Goal: Task Accomplishment & Management: Complete application form

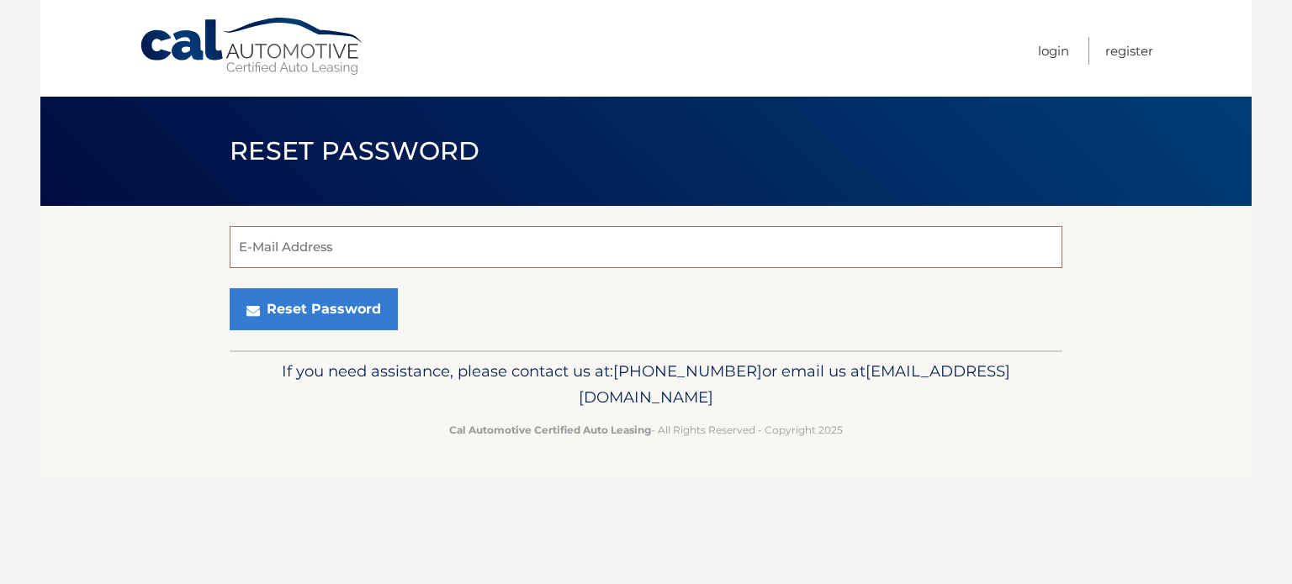
click at [308, 251] on input "E-Mail Address" at bounding box center [646, 247] width 833 height 42
type input "leorbarazani@yahoo.com"
click at [330, 251] on input "E-Mail Address" at bounding box center [646, 247] width 833 height 42
type input "laynie.barazani@gmail.com"
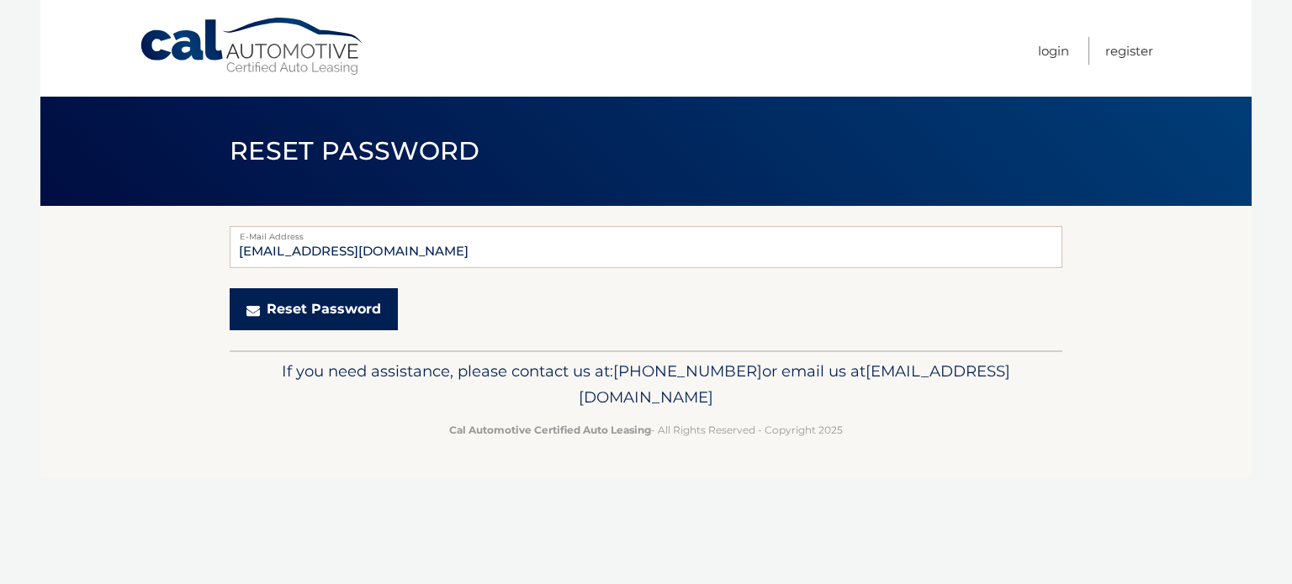
click at [326, 312] on button "Reset Password" at bounding box center [314, 309] width 168 height 42
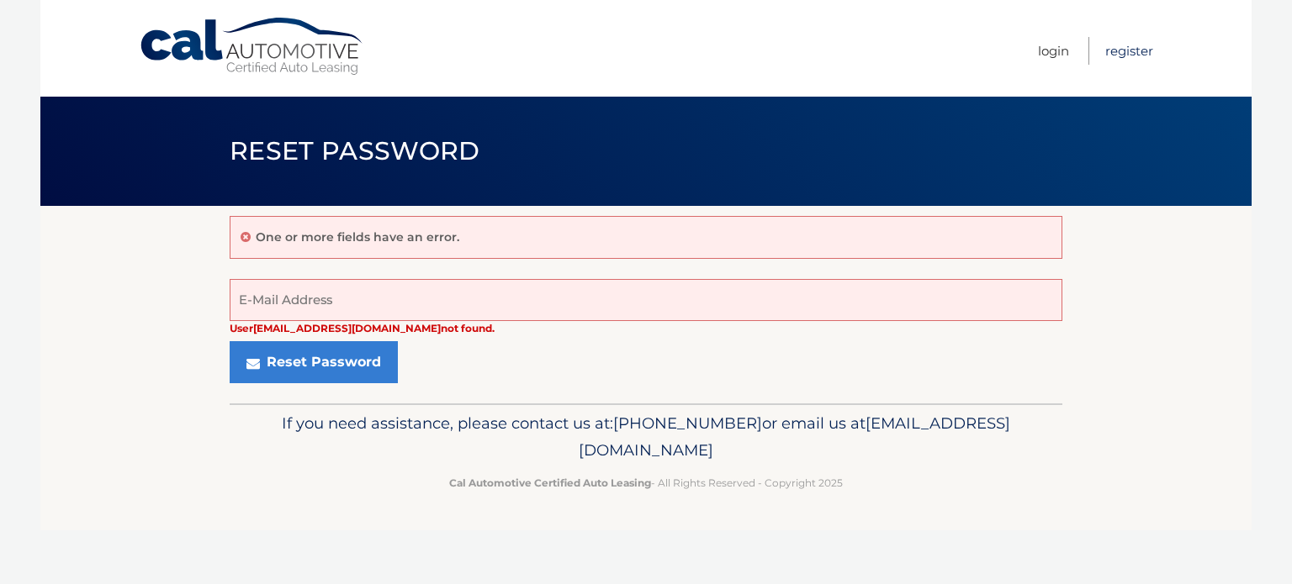
click at [1150, 61] on link "Register" at bounding box center [1129, 51] width 48 height 28
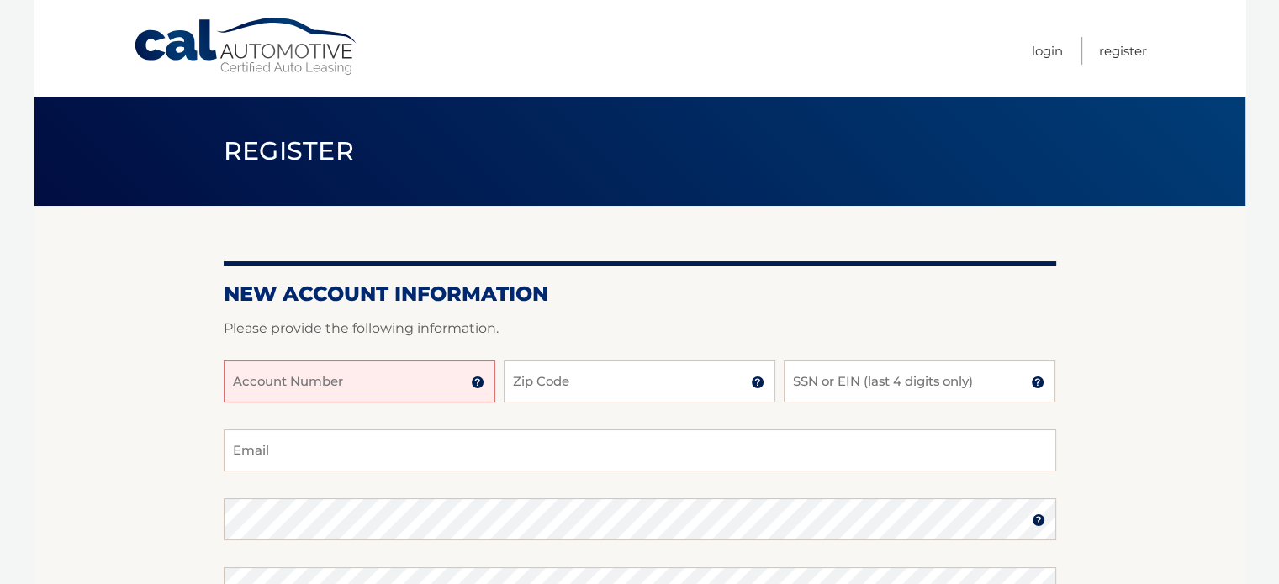
click at [272, 365] on input "Account Number" at bounding box center [360, 382] width 272 height 42
type input "44455546716"
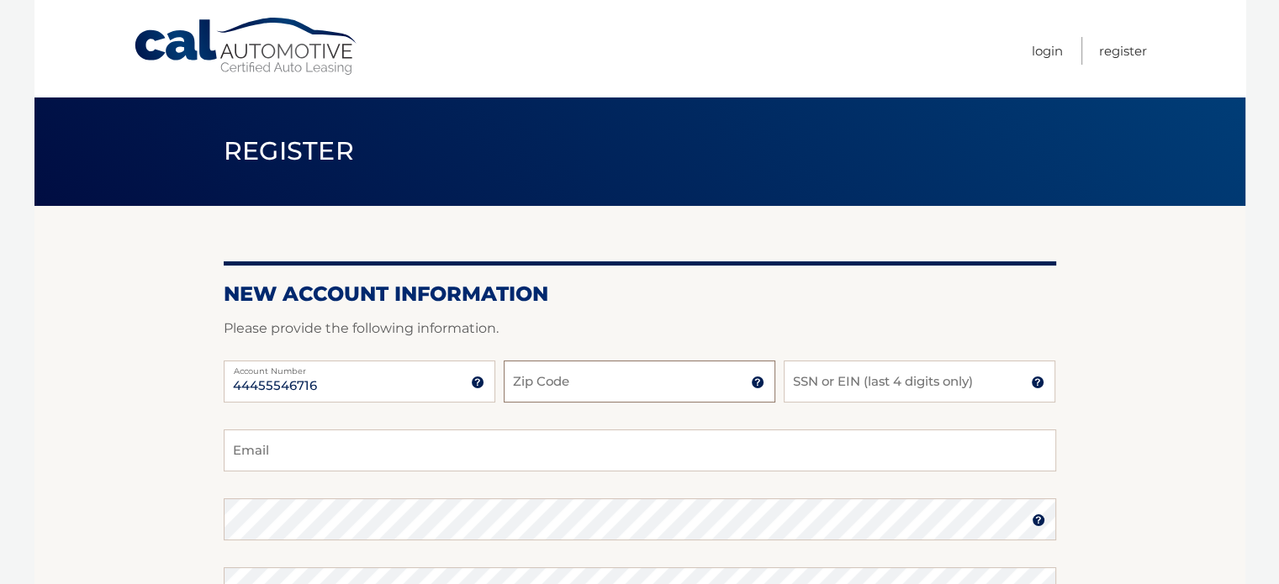
click at [548, 400] on input "Zip Code" at bounding box center [640, 382] width 272 height 42
type input "19006"
type input "[EMAIL_ADDRESS][DOMAIN_NAME]"
click at [830, 362] on input "SSN or EIN (last 4 digits only)" at bounding box center [920, 382] width 272 height 42
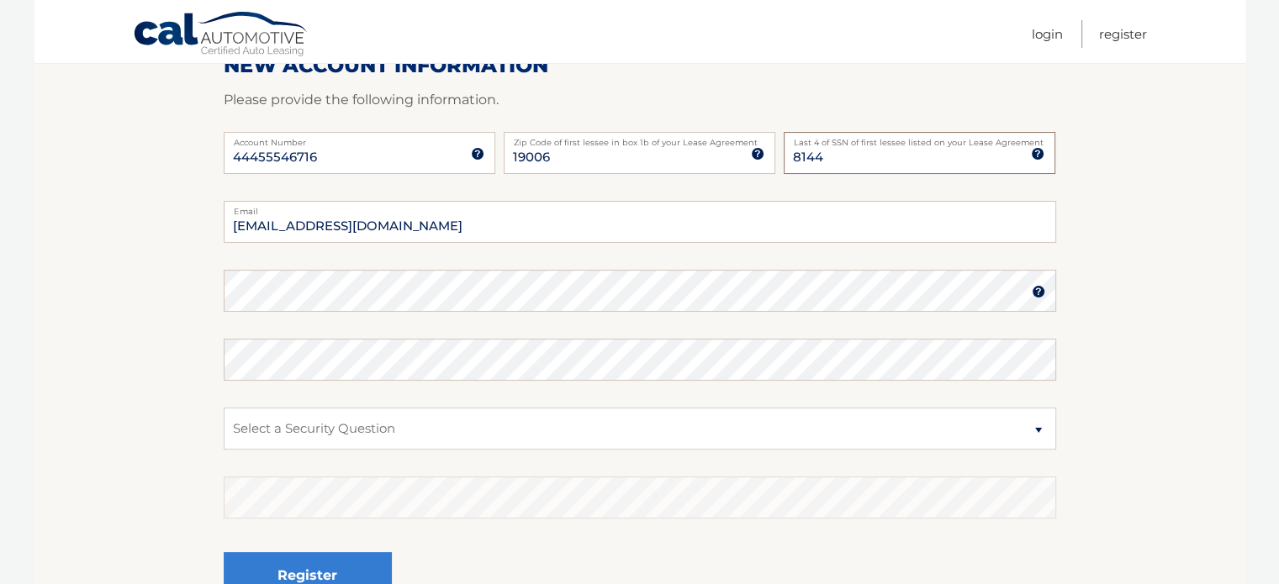
scroll to position [234, 0]
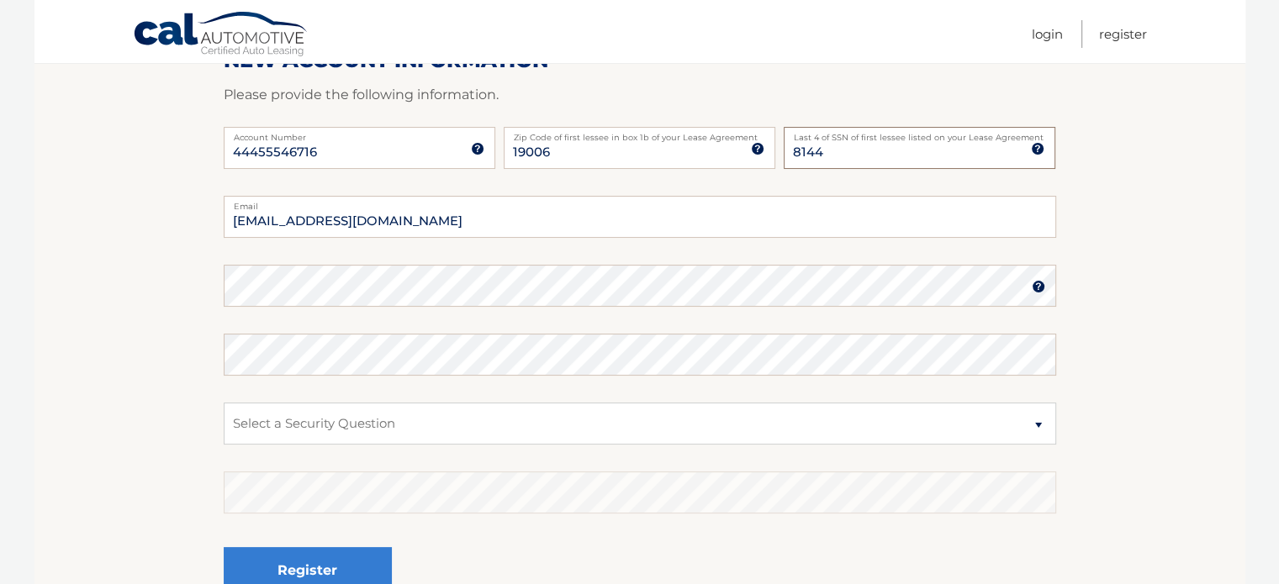
type input "8144"
click at [289, 421] on select "Select a Security Question What was the name of your elementary school? What is…" at bounding box center [640, 424] width 833 height 42
select select "1"
click at [224, 403] on select "Select a Security Question What was the name of your elementary school? What is…" at bounding box center [640, 424] width 833 height 42
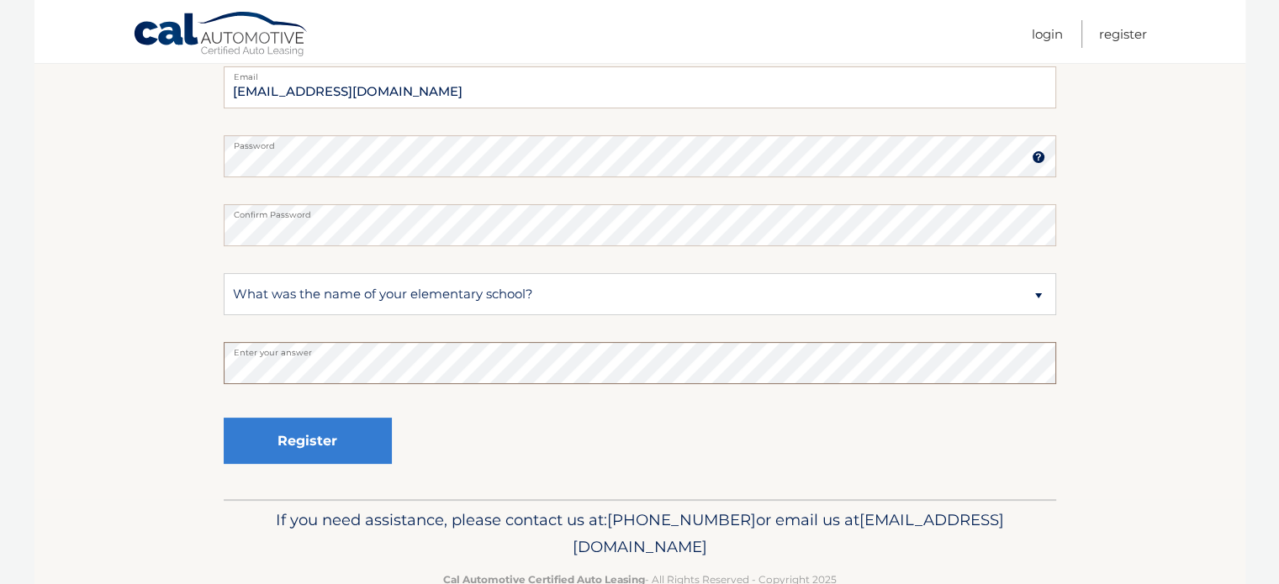
scroll to position [378, 0]
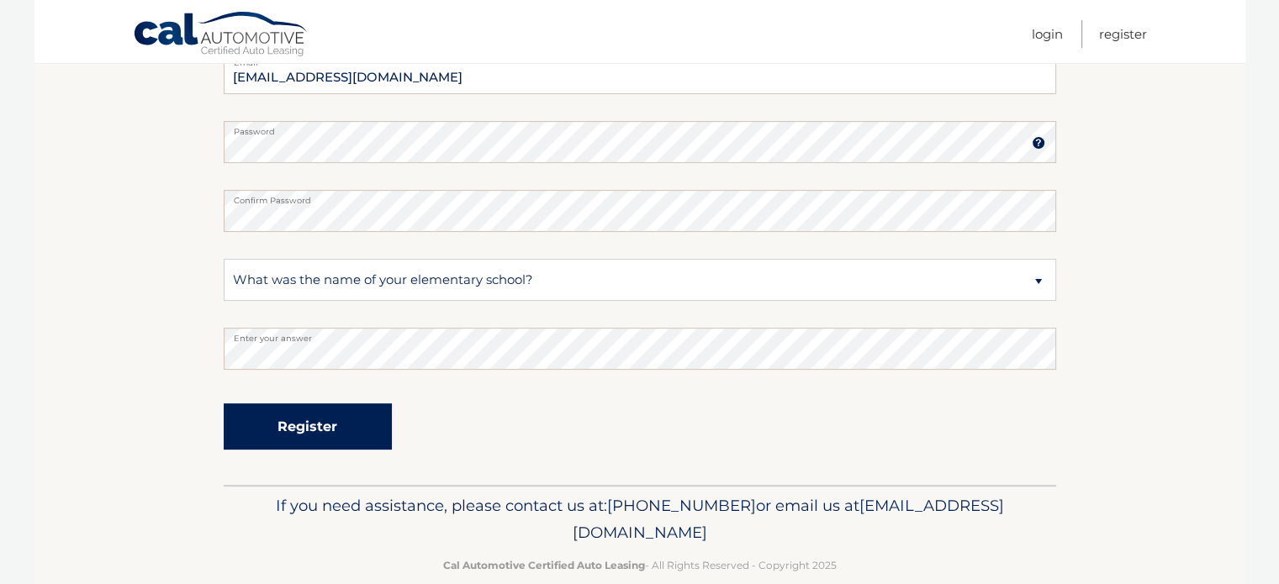
click at [328, 424] on button "Register" at bounding box center [308, 427] width 168 height 46
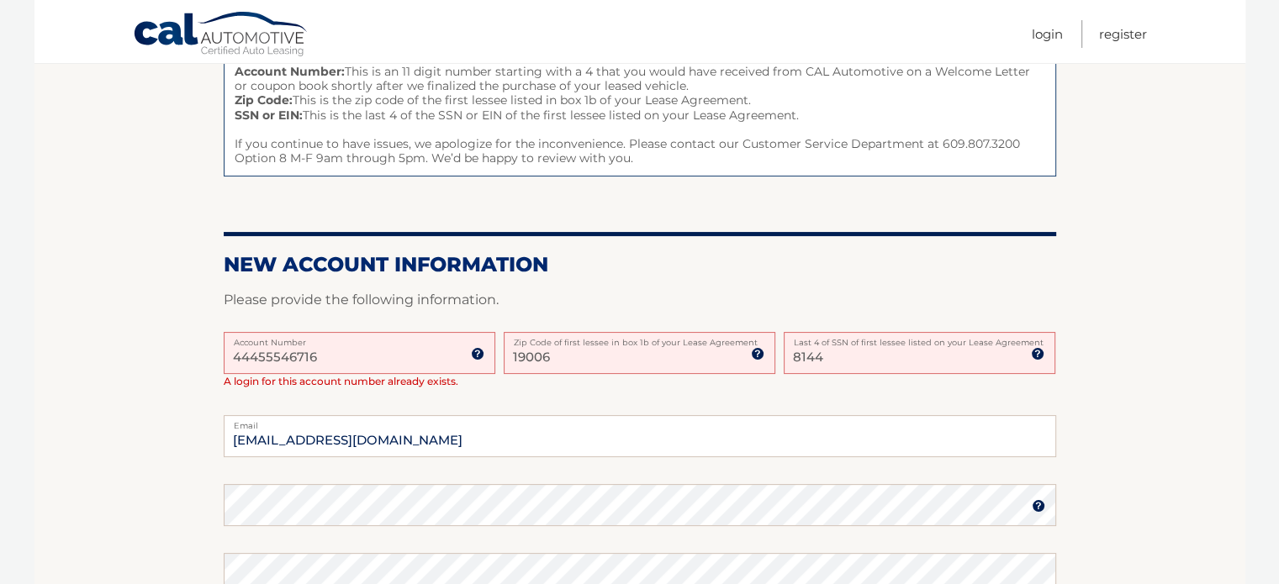
scroll to position [235, 0]
click at [1176, 307] on section "One or more fields have an error. Some things to keep in mind when creating you…" at bounding box center [639, 409] width 1211 height 876
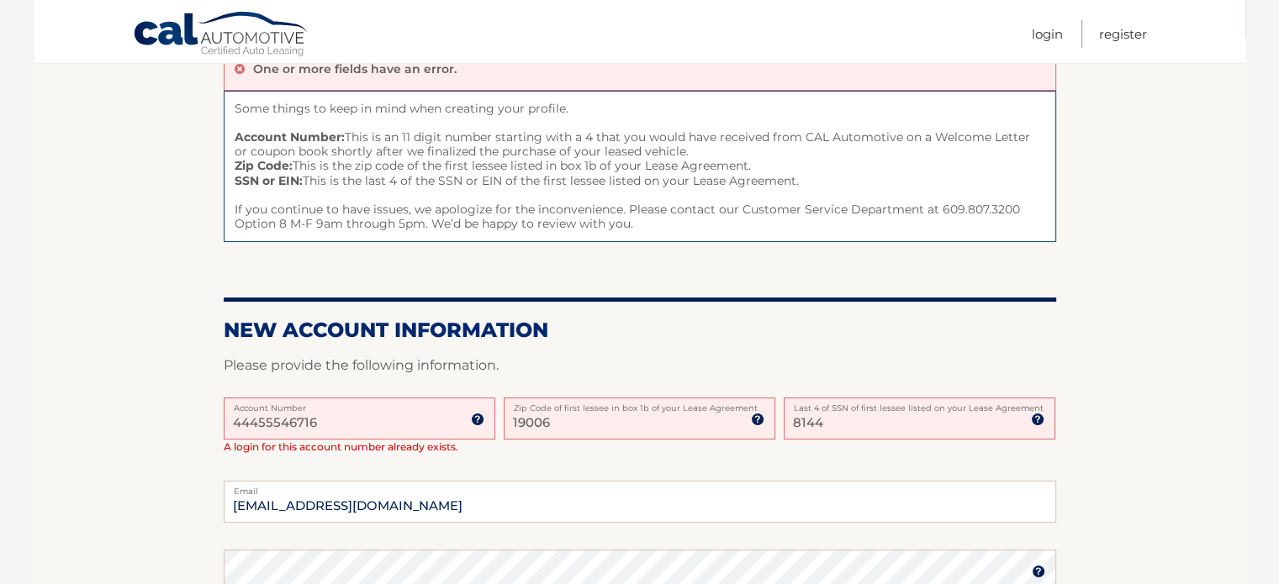
scroll to position [90, 0]
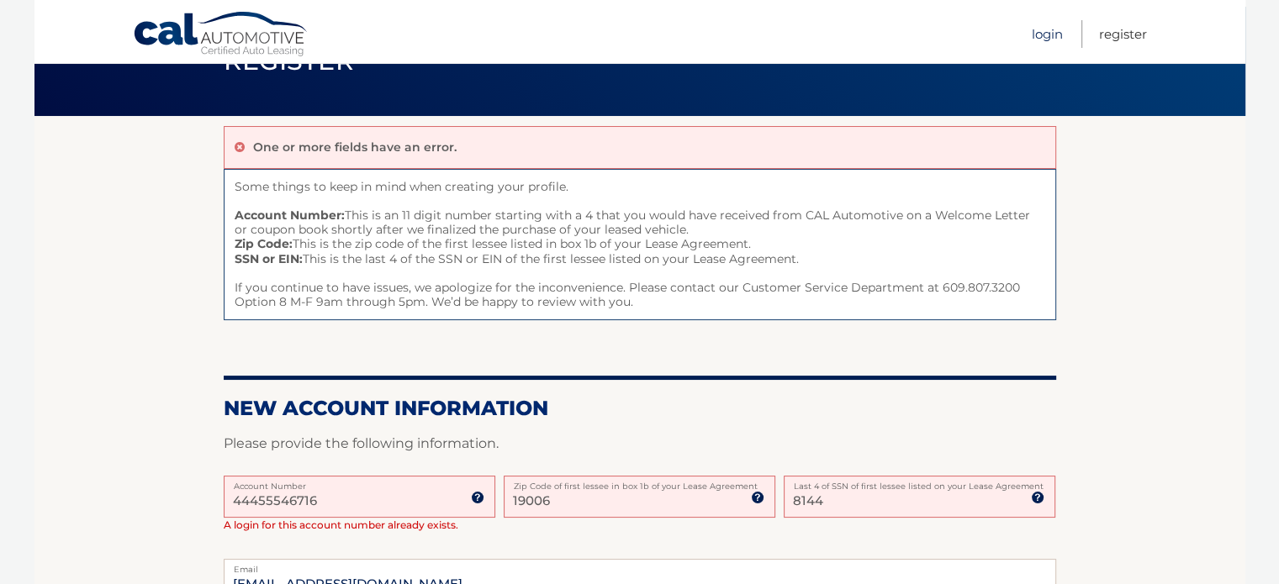
click at [1052, 36] on link "Login" at bounding box center [1047, 34] width 31 height 28
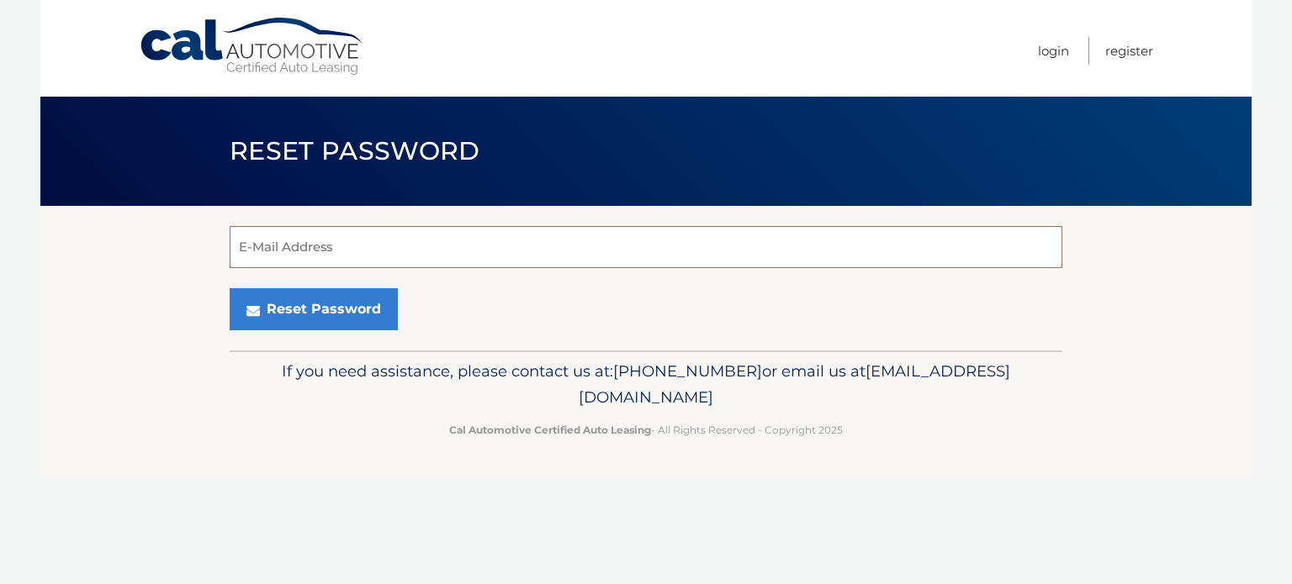
click at [376, 251] on input "E-Mail Address" at bounding box center [646, 247] width 833 height 42
type input "[EMAIL_ADDRESS][DOMAIN_NAME]"
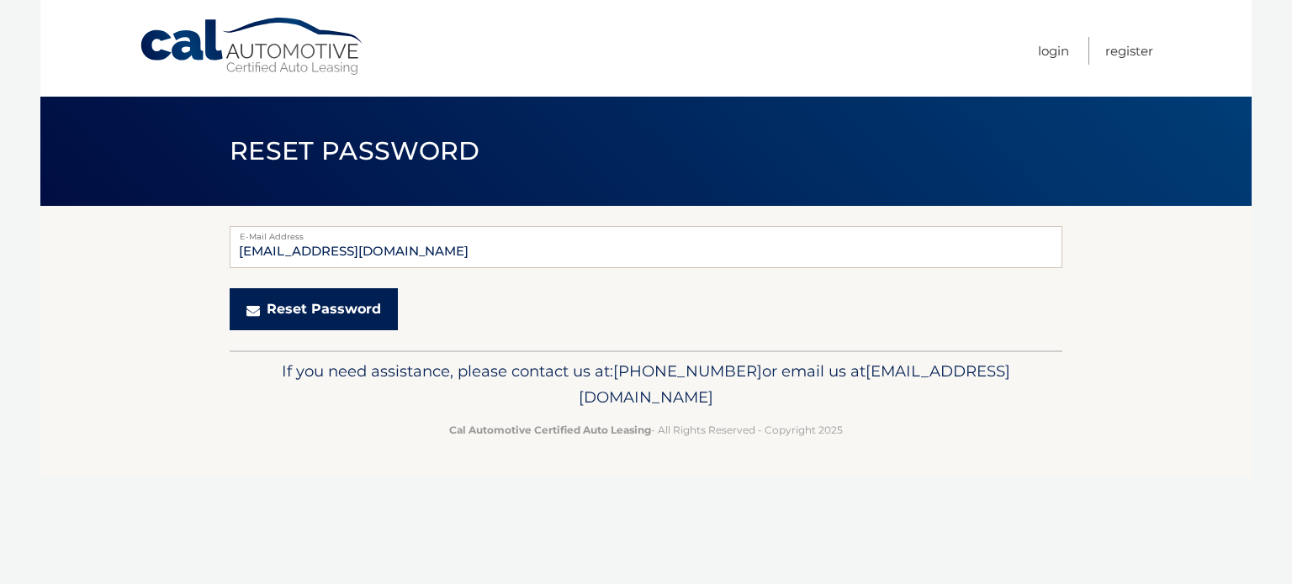
click at [305, 309] on button "Reset Password" at bounding box center [314, 309] width 168 height 42
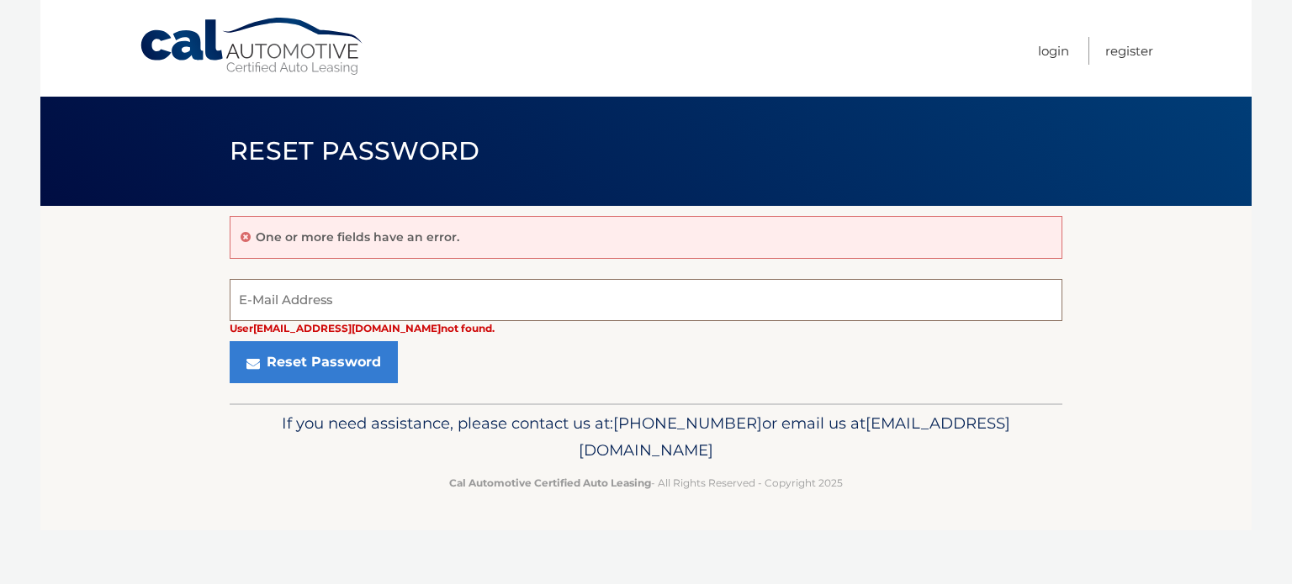
click at [256, 299] on input "E-Mail Address" at bounding box center [646, 300] width 833 height 42
type input "[EMAIL_ADDRESS][DOMAIN_NAME]"
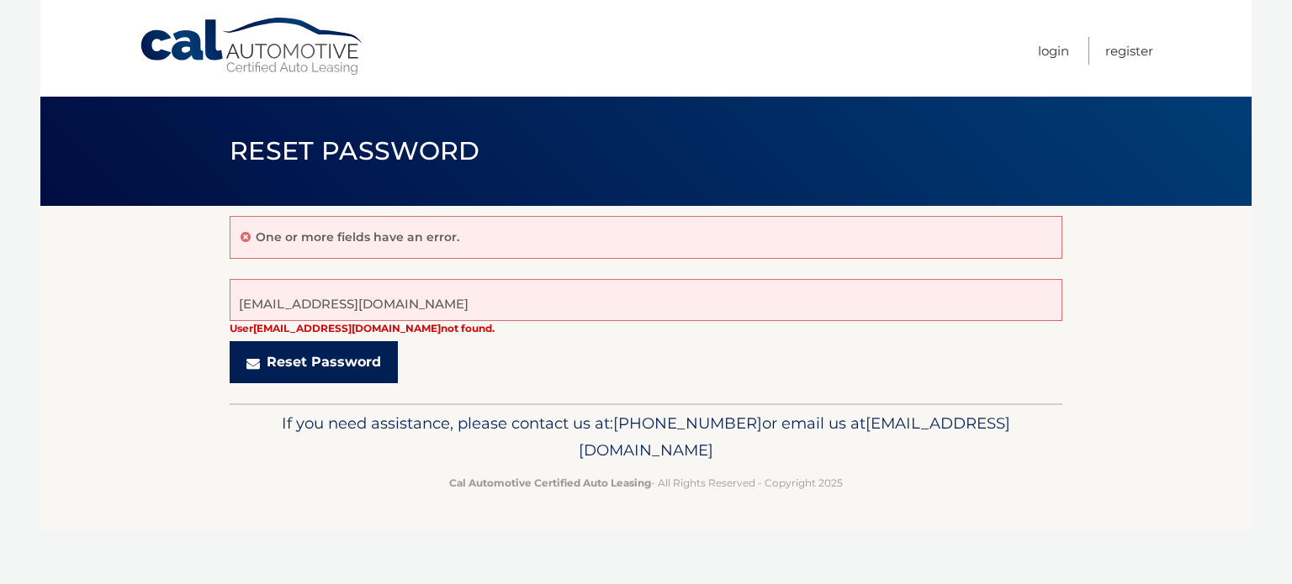
click at [291, 357] on button "Reset Password" at bounding box center [314, 362] width 168 height 42
